Goal: Task Accomplishment & Management: Manage account settings

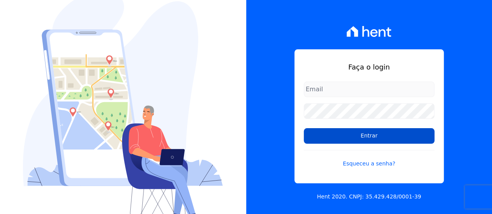
type input "contato@condominioalexandria.com.br"
click at [362, 135] on input "Entrar" at bounding box center [369, 136] width 131 height 16
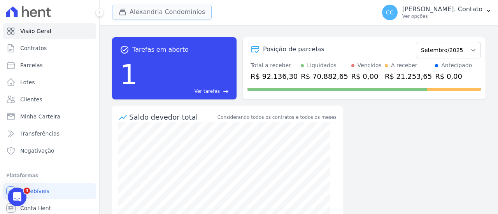
click at [168, 7] on button "Alexandria Condomínios" at bounding box center [162, 12] width 100 height 15
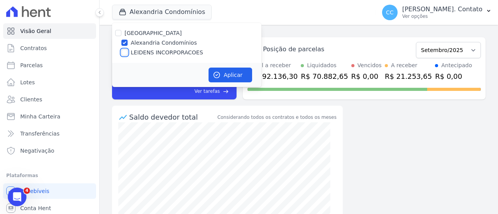
click at [125, 54] on input "LEIDENS INCORPORACOES" at bounding box center [124, 52] width 6 height 6
checkbox input "true"
click at [237, 74] on button "Aplicar" at bounding box center [230, 75] width 44 height 15
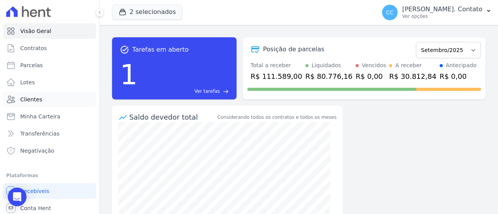
click at [31, 98] on span "Clientes" at bounding box center [31, 100] width 22 height 8
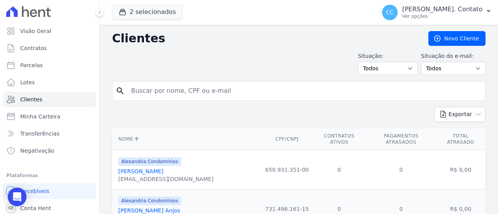
click at [167, 89] on input "search" at bounding box center [303, 91] width 355 height 16
click at [117, 91] on icon "search" at bounding box center [120, 90] width 9 height 9
click at [440, 67] on select "Todos Confirmado Não confirmado" at bounding box center [453, 68] width 65 height 13
click at [387, 67] on select "Todos Adimplentes Inadimplentes" at bounding box center [388, 68] width 60 height 13
click at [361, 62] on select "Todos Adimplentes Inadimplentes" at bounding box center [388, 68] width 60 height 13
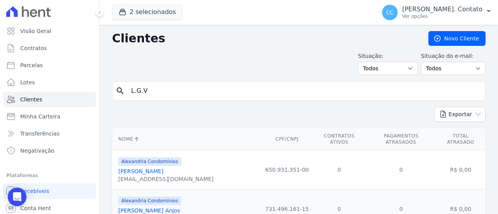
click at [165, 85] on input "L.G.V" at bounding box center [303, 91] width 355 height 16
click at [179, 91] on input "L.G.V" at bounding box center [303, 91] width 355 height 16
type input "L.G.V EMPREENDIMENTOS"
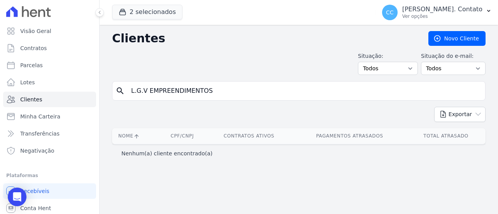
click at [233, 94] on input "L.G.V EMPREENDIMENTOS" at bounding box center [303, 91] width 355 height 16
click at [259, 89] on input "L.G.V EMPREENDIMENTOS" at bounding box center [303, 91] width 355 height 16
drag, startPoint x: 257, startPoint y: 89, endPoint x: 96, endPoint y: 86, distance: 161.4
click at [96, 86] on div "Visão Geral Contratos [GEOGRAPHIC_DATA] Lotes Clientes Minha Carteira Transferê…" at bounding box center [249, 107] width 498 height 214
type input "L.G.V"
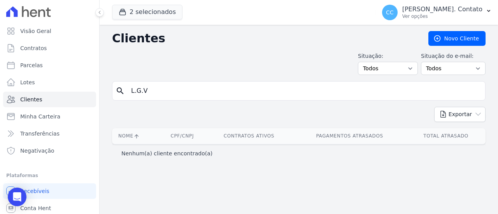
click at [420, 91] on input "L.G.V" at bounding box center [303, 91] width 355 height 16
click at [25, 116] on span "Minha Carteira" at bounding box center [40, 117] width 40 height 8
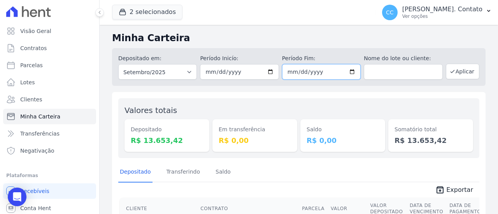
click at [297, 71] on input "[DATE]" at bounding box center [321, 72] width 79 height 16
click at [211, 78] on input "[DATE]" at bounding box center [239, 72] width 79 height 16
click at [207, 76] on input "[DATE]" at bounding box center [239, 72] width 79 height 16
click at [208, 73] on input "[DATE]" at bounding box center [239, 72] width 79 height 16
type input "[DATE]"
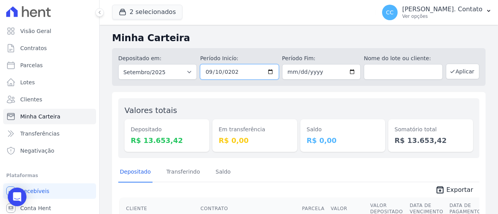
type input "[DATE]"
click at [461, 72] on button "Aplicar" at bounding box center [462, 72] width 33 height 16
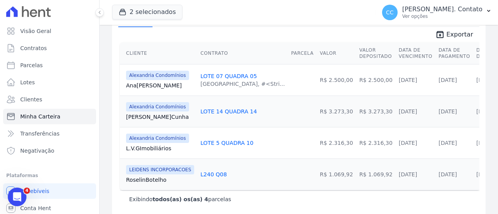
scroll to position [168, 0]
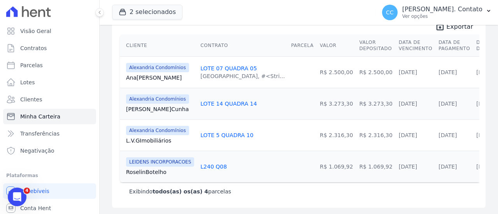
click at [153, 137] on link "L.V.G Imobiliários" at bounding box center [160, 141] width 68 height 8
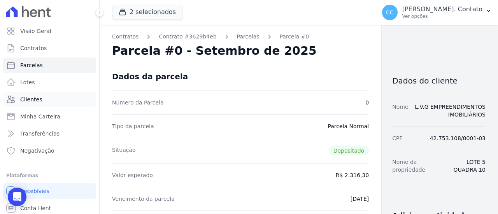
click at [40, 98] on link "Clientes" at bounding box center [49, 100] width 93 height 16
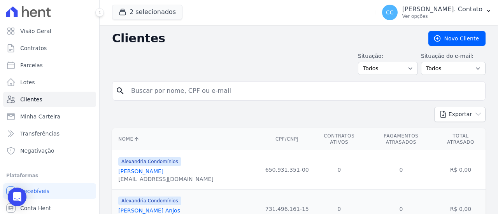
click at [221, 93] on input "search" at bounding box center [303, 91] width 355 height 16
click at [218, 91] on input "search" at bounding box center [303, 91] width 355 height 16
type input "Roselin"
click at [419, 91] on input "Roselin" at bounding box center [303, 91] width 355 height 16
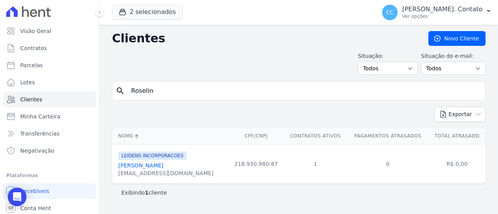
click at [136, 168] on link "[PERSON_NAME] [PERSON_NAME]" at bounding box center [140, 166] width 45 height 6
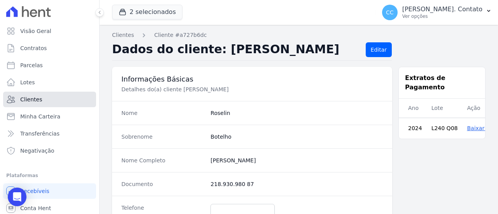
click at [42, 99] on link "Clientes" at bounding box center [49, 100] width 93 height 16
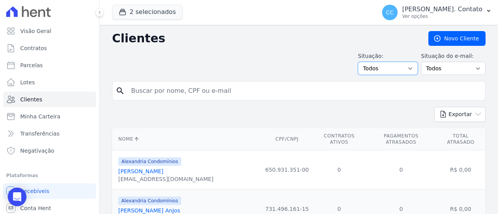
click at [388, 68] on select "Todos Adimplentes Inadimplentes" at bounding box center [388, 68] width 60 height 13
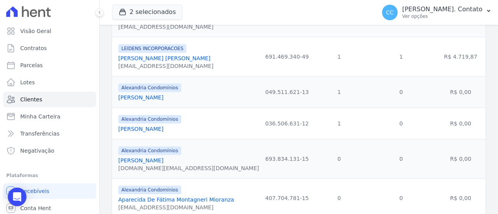
scroll to position [194, 0]
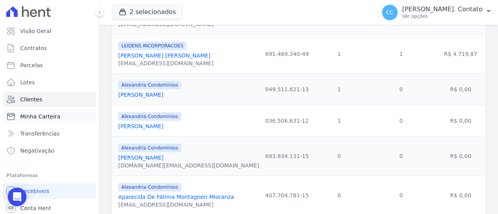
click at [35, 117] on span "Minha Carteira" at bounding box center [40, 117] width 40 height 8
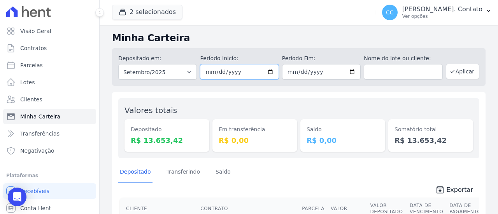
click at [243, 72] on input "[DATE]" at bounding box center [239, 72] width 79 height 16
click at [334, 76] on input "[DATE]" at bounding box center [321, 72] width 79 height 16
click at [216, 73] on input "[DATE]" at bounding box center [239, 72] width 79 height 16
click at [206, 73] on input "[DATE]" at bounding box center [239, 72] width 79 height 16
type input "2025-09-13"
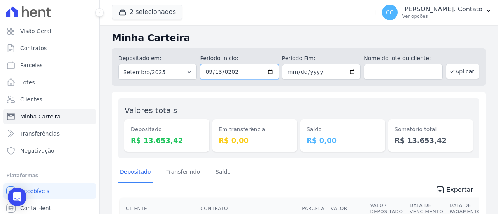
type input "2025-09-13"
type input "2025-09-15"
click at [341, 47] on div "Depositado em: Todos os meses Março/2023 Abril/2023 Maio/2023 Junho/2023 Julho/…" at bounding box center [298, 65] width 373 height 41
click at [464, 73] on button "Aplicar" at bounding box center [462, 72] width 33 height 16
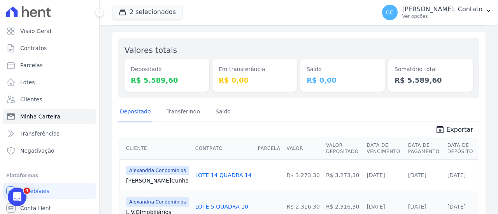
scroll to position [99, 0]
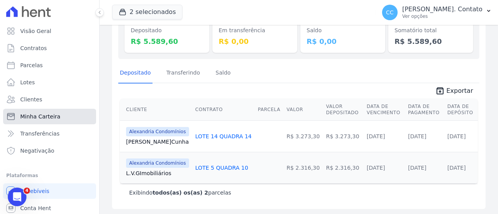
click at [41, 116] on span "Minha Carteira" at bounding box center [40, 117] width 40 height 8
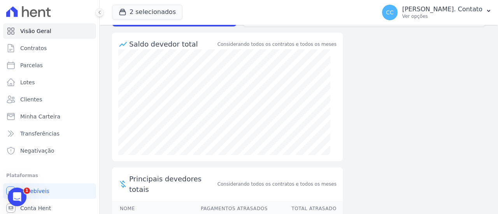
scroll to position [78, 0]
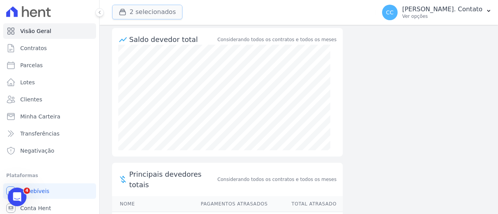
click at [142, 14] on button "2 selecionados" at bounding box center [147, 12] width 70 height 15
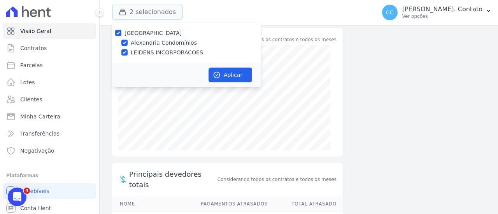
click at [142, 14] on button "2 selecionados" at bounding box center [147, 12] width 70 height 15
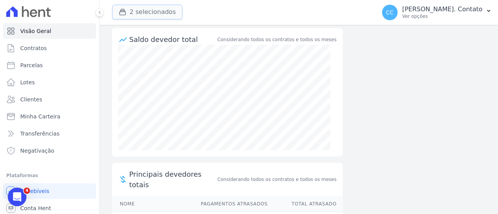
click at [142, 14] on button "2 selecionados" at bounding box center [147, 12] width 70 height 15
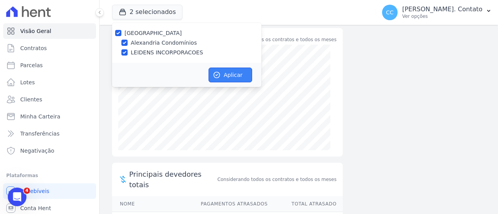
click at [237, 72] on button "Aplicar" at bounding box center [230, 75] width 44 height 15
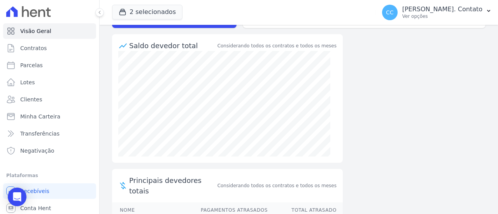
scroll to position [0, 0]
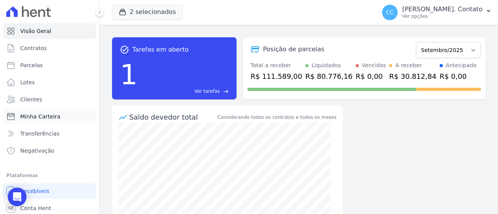
click at [54, 116] on span "Minha Carteira" at bounding box center [40, 117] width 40 height 8
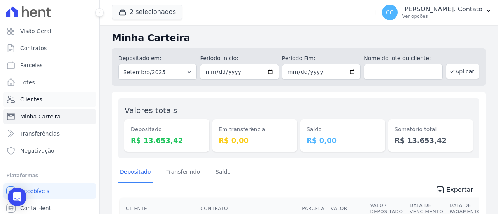
click at [39, 101] on span "Clientes" at bounding box center [31, 100] width 22 height 8
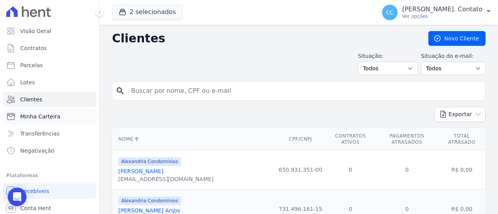
click at [47, 115] on span "Minha Carteira" at bounding box center [40, 117] width 40 height 8
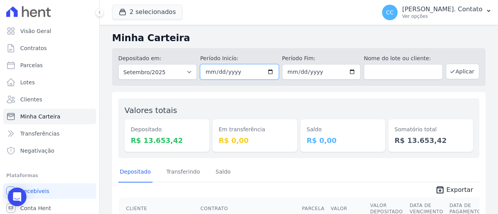
click at [205, 74] on input "[DATE]" at bounding box center [239, 72] width 79 height 16
type input "2025-09-12"
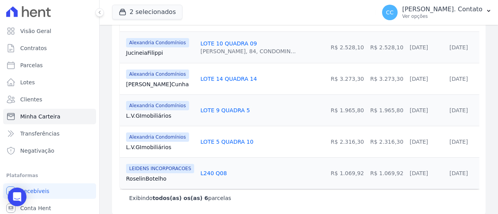
scroll to position [231, 0]
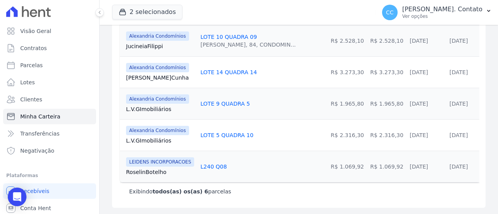
click at [147, 168] on link "Roselin Botelho" at bounding box center [160, 172] width 68 height 8
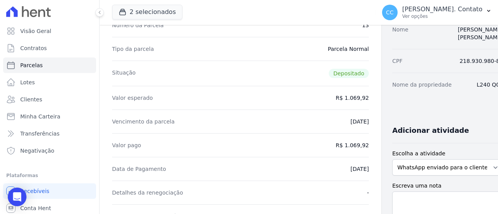
scroll to position [78, 0]
